Goal: Find specific page/section: Find specific page/section

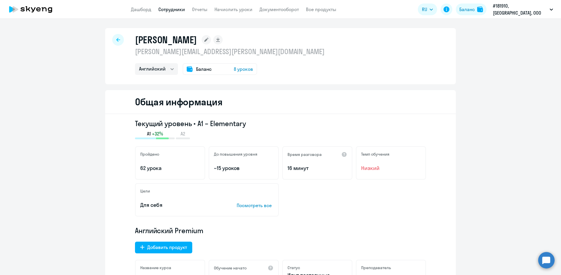
select select "english"
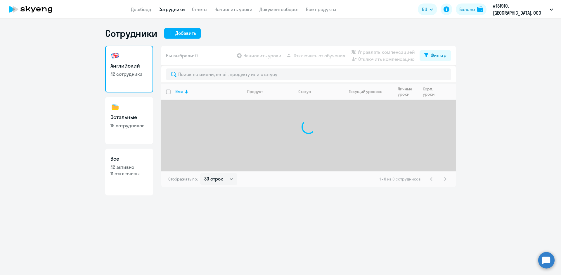
select select "30"
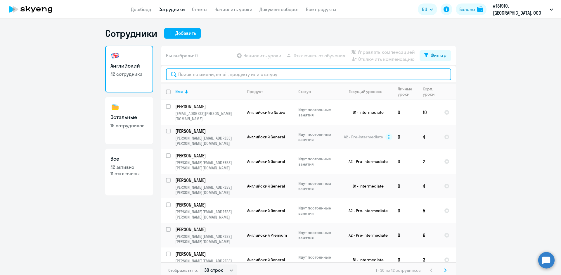
click at [185, 74] on input "text" at bounding box center [308, 74] width 285 height 12
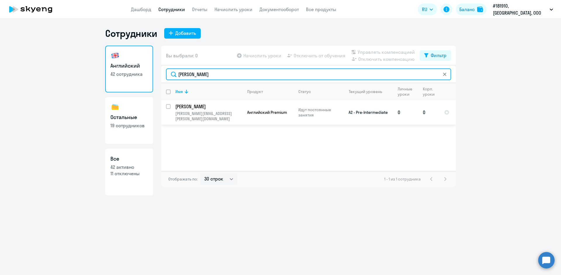
type input "коваленко"
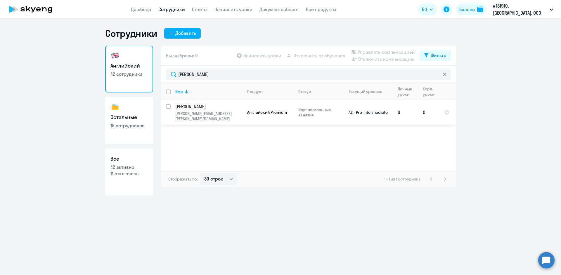
click at [198, 106] on p "Коваленко Михаил" at bounding box center [208, 106] width 66 height 6
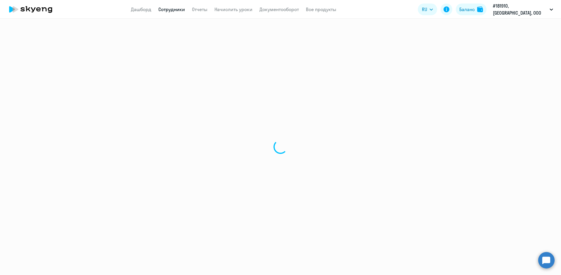
select select "english"
